Goal: Navigation & Orientation: Find specific page/section

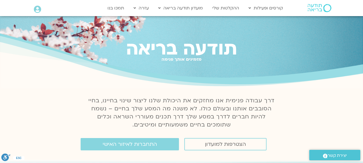
drag, startPoint x: 366, startPoint y: 17, endPoint x: 362, endPoint y: 4, distance: 13.5
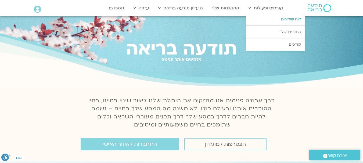
click at [290, 22] on link "לוח שידורים" at bounding box center [275, 19] width 59 height 12
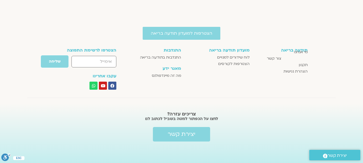
scroll to position [15, 0]
